Goal: Information Seeking & Learning: Learn about a topic

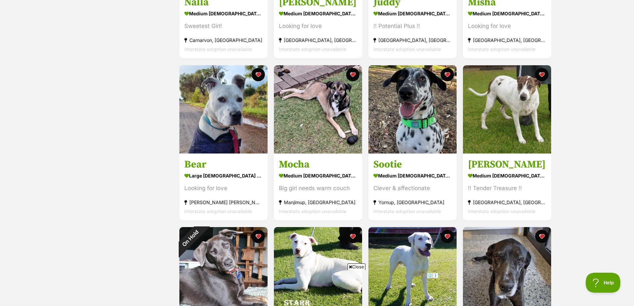
click at [76, 225] on div "Displaying all 14 pets Show 20 40 60 pets per page Visit PetRescue TV (external…" at bounding box center [317, 206] width 489 height 678
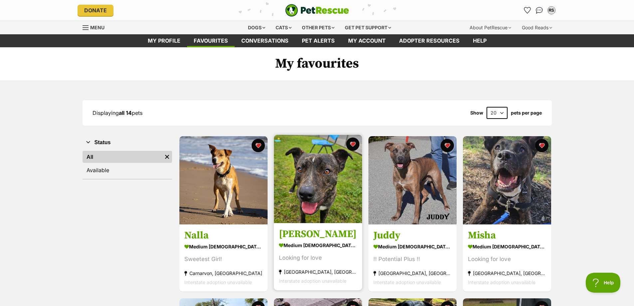
click at [330, 186] on img at bounding box center [318, 179] width 88 height 88
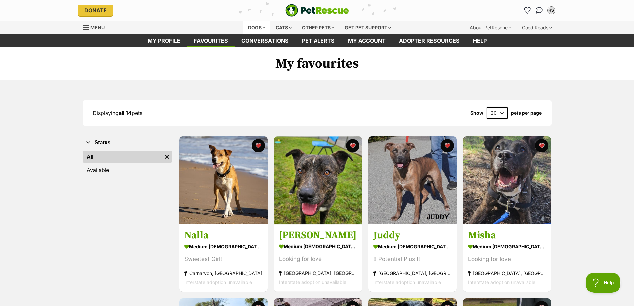
click at [246, 26] on div "Dogs" at bounding box center [256, 27] width 27 height 13
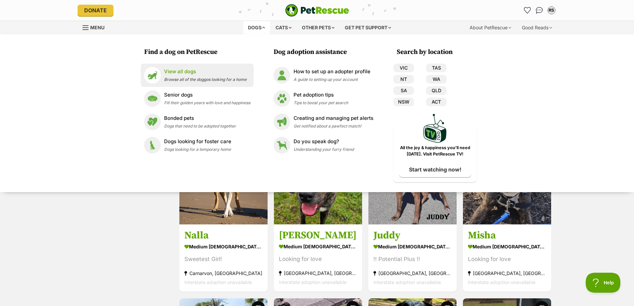
click at [183, 69] on p "View all dogs" at bounding box center [205, 72] width 83 height 8
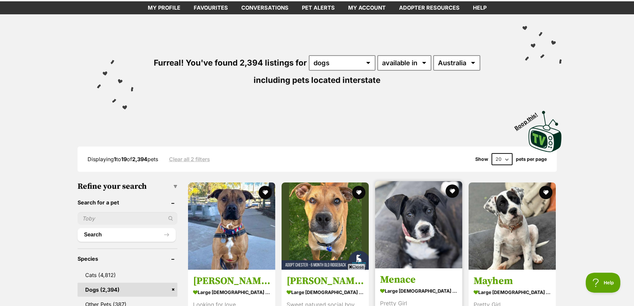
scroll to position [33, 0]
drag, startPoint x: 439, startPoint y: 70, endPoint x: 446, endPoint y: 64, distance: 9.0
click at [439, 70] on div "Furreal! You've found 2,394 listings for any type of pet cats dogs other pets a…" at bounding box center [317, 59] width 489 height 90
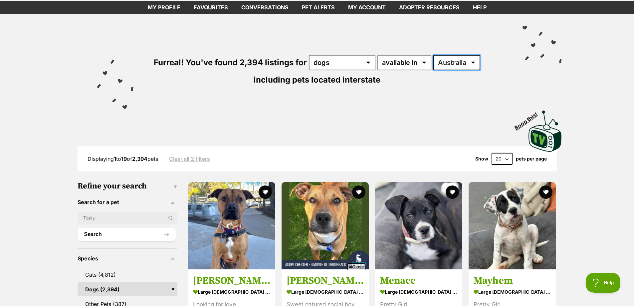
click at [446, 64] on select "[GEOGRAPHIC_DATA] [GEOGRAPHIC_DATA] [GEOGRAPHIC_DATA] [GEOGRAPHIC_DATA] [GEOGRA…" at bounding box center [456, 62] width 47 height 15
select select "WA"
click at [433, 55] on select "[GEOGRAPHIC_DATA] [GEOGRAPHIC_DATA] [GEOGRAPHIC_DATA] [GEOGRAPHIC_DATA] [GEOGRA…" at bounding box center [456, 62] width 47 height 15
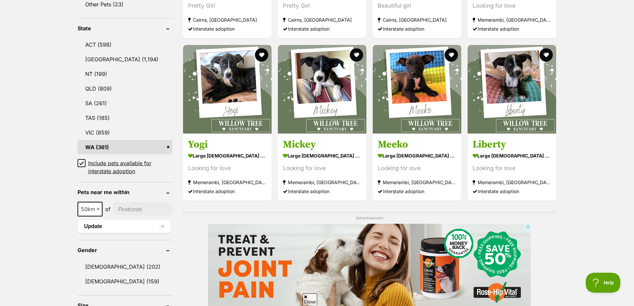
click at [83, 163] on icon at bounding box center [81, 163] width 5 height 5
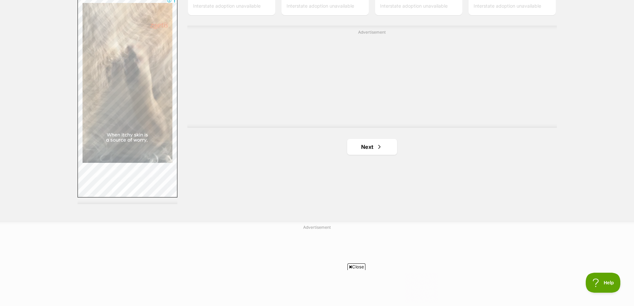
scroll to position [1164, 0]
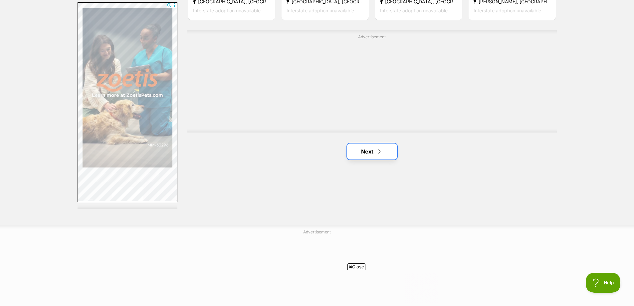
click at [365, 148] on link "Next" at bounding box center [372, 151] width 50 height 16
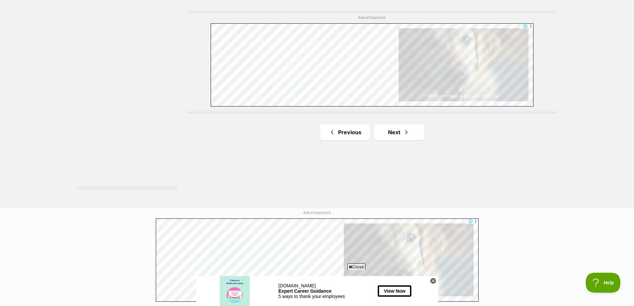
scroll to position [1231, 0]
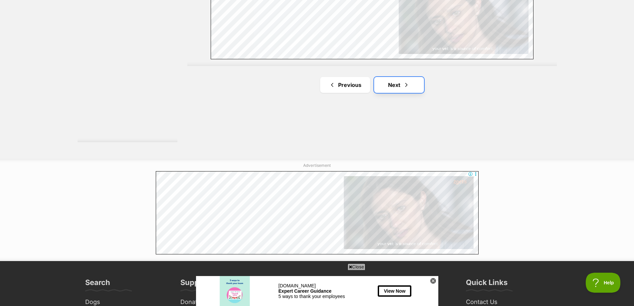
click at [402, 88] on link "Next" at bounding box center [399, 85] width 50 height 16
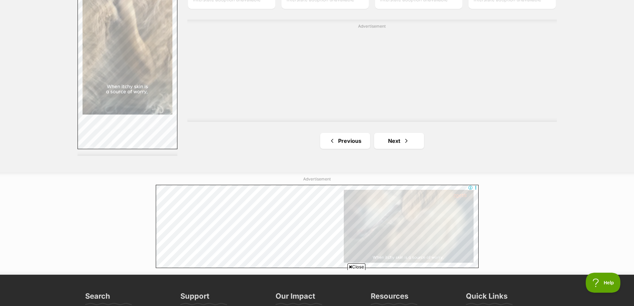
scroll to position [1331, 0]
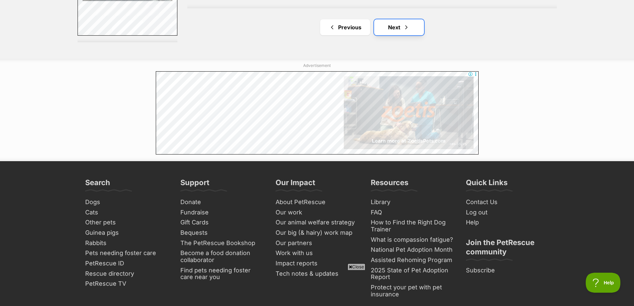
click at [387, 25] on link "Next" at bounding box center [399, 27] width 50 height 16
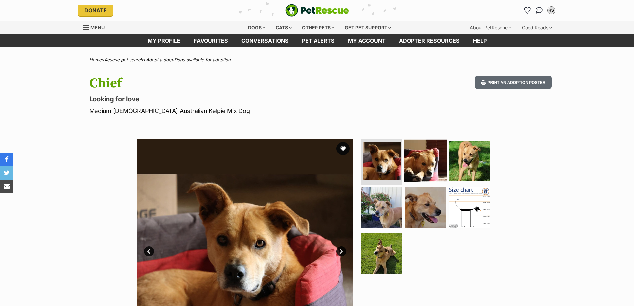
click at [421, 159] on img at bounding box center [425, 160] width 43 height 43
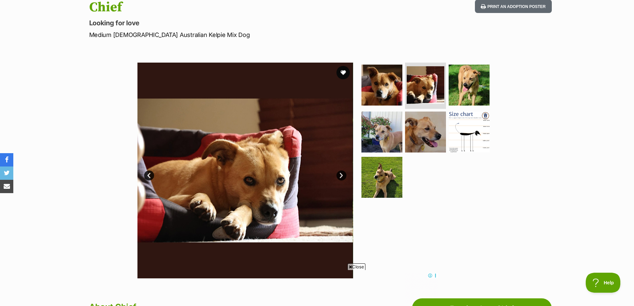
scroll to position [67, 0]
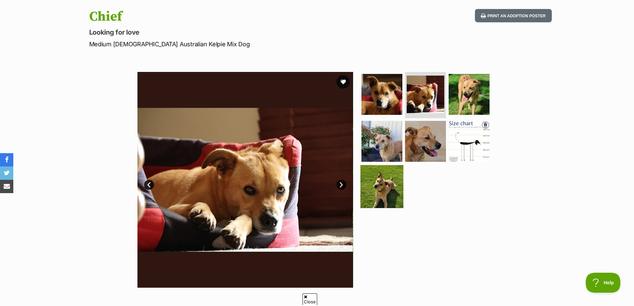
click at [384, 182] on img at bounding box center [381, 186] width 43 height 43
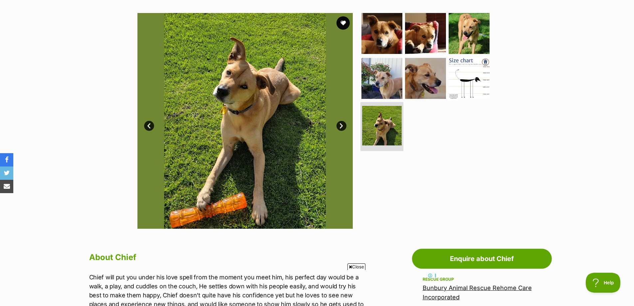
scroll to position [0, 0]
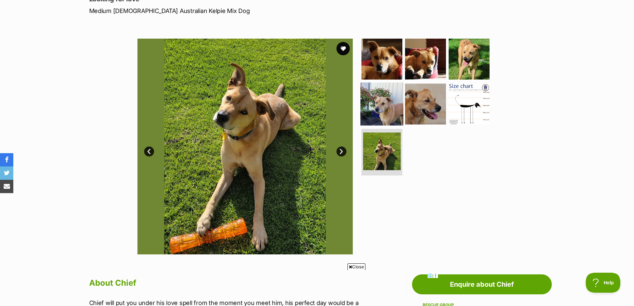
click at [379, 105] on img at bounding box center [381, 104] width 43 height 43
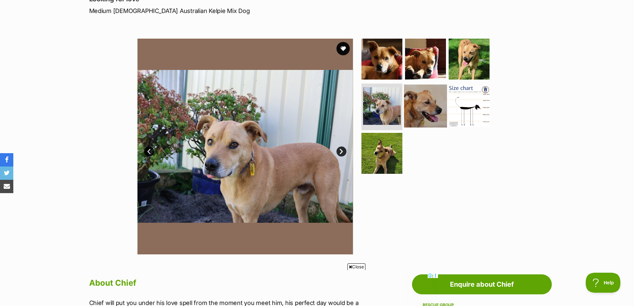
click at [416, 112] on img at bounding box center [425, 105] width 43 height 43
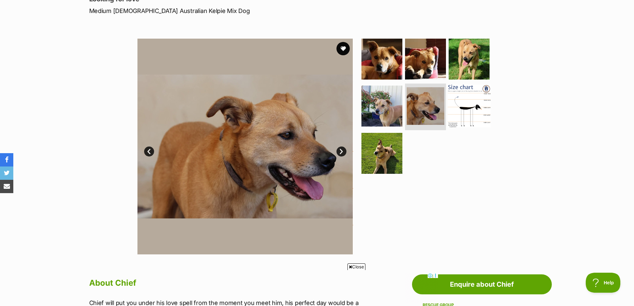
click at [468, 107] on img at bounding box center [468, 105] width 43 height 43
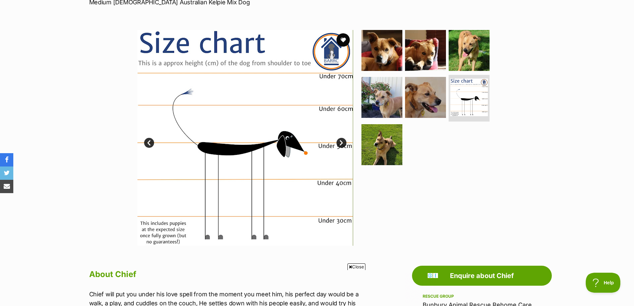
scroll to position [100, 0]
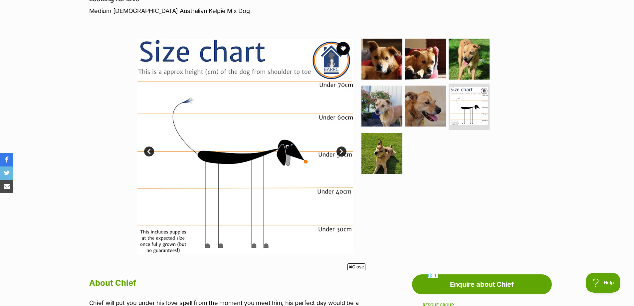
click at [340, 150] on link "Next" at bounding box center [341, 151] width 10 height 10
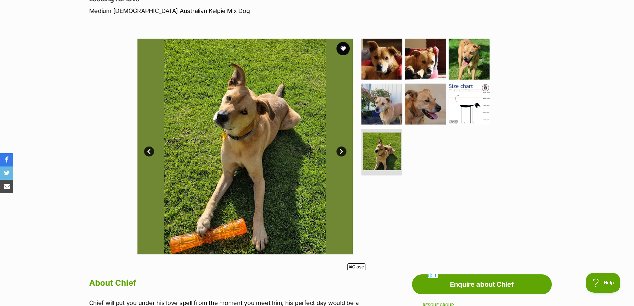
click at [340, 150] on link "Next" at bounding box center [341, 151] width 10 height 10
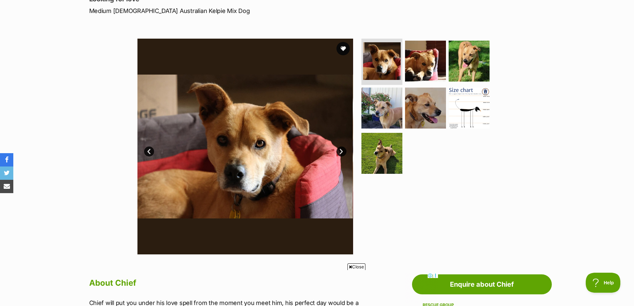
click at [340, 150] on link "Next" at bounding box center [341, 151] width 10 height 10
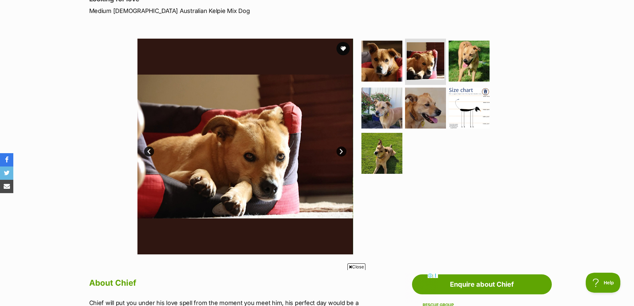
click at [340, 150] on link "Next" at bounding box center [341, 151] width 10 height 10
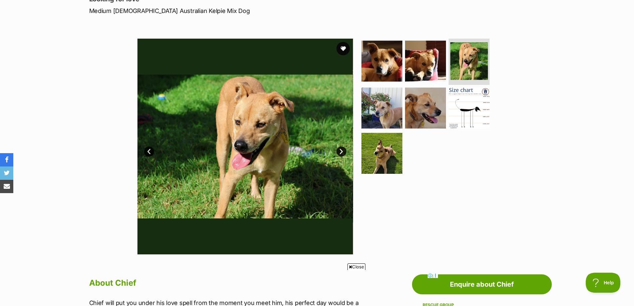
click at [340, 150] on link "Next" at bounding box center [341, 151] width 10 height 10
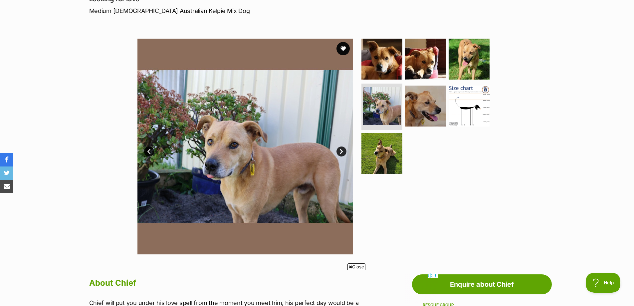
click at [340, 150] on link "Next" at bounding box center [341, 151] width 10 height 10
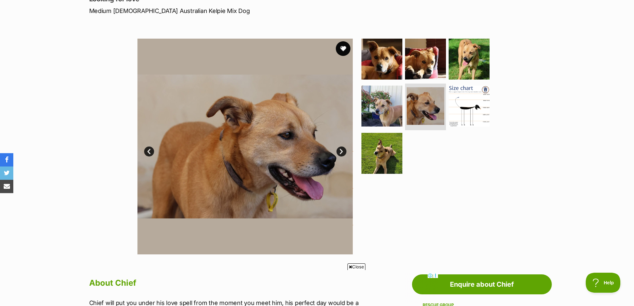
click at [344, 48] on button "favourite" at bounding box center [343, 48] width 15 height 15
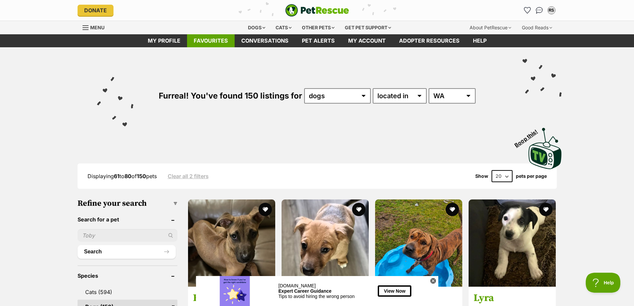
click at [221, 40] on link "Favourites" at bounding box center [211, 40] width 48 height 13
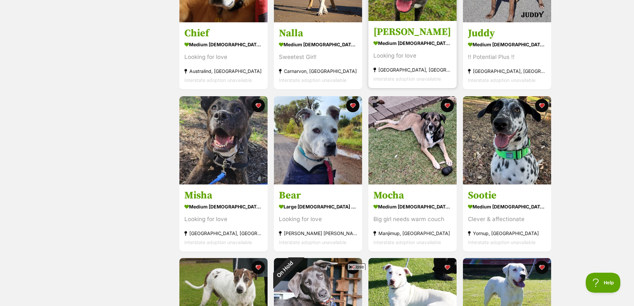
scroll to position [233, 0]
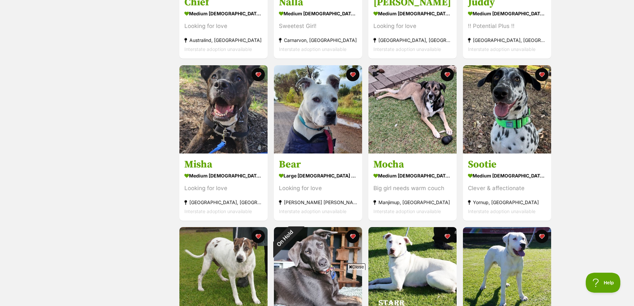
click at [577, 114] on div "Displaying all 15 pets Show 20 40 60 pets per page Visit PetRescue TV (external…" at bounding box center [317, 206] width 634 height 718
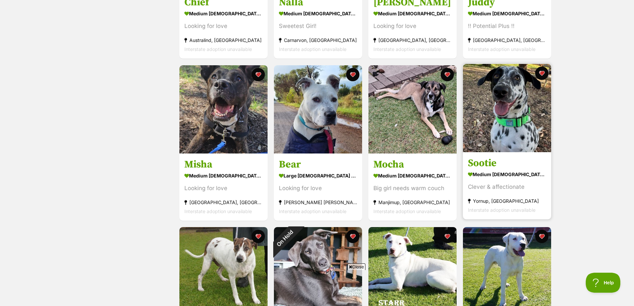
click at [492, 101] on img at bounding box center [507, 108] width 88 height 88
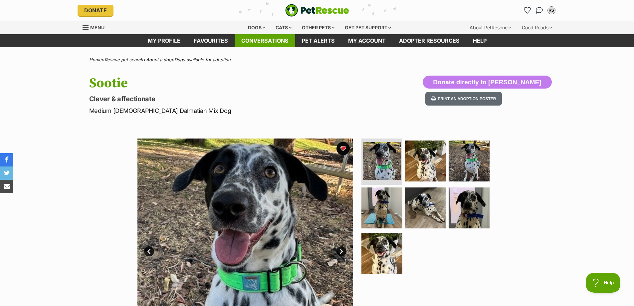
click at [246, 40] on link "Conversations" at bounding box center [265, 40] width 61 height 13
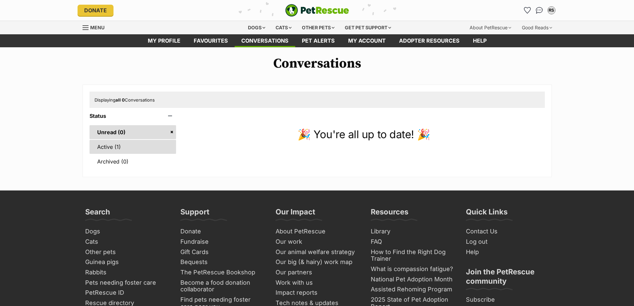
click at [128, 145] on link "Active (1)" at bounding box center [132, 147] width 87 height 14
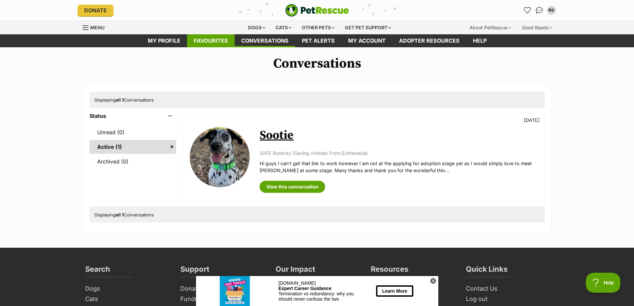
click at [209, 42] on link "Favourites" at bounding box center [211, 40] width 48 height 13
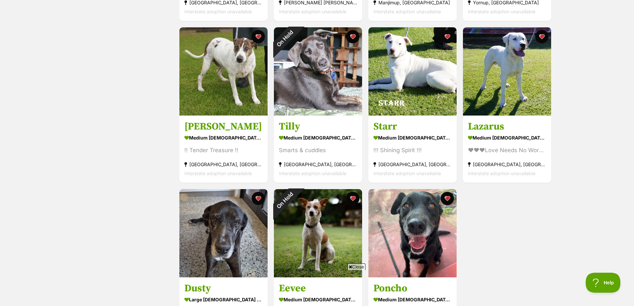
scroll to position [233, 0]
